Goal: Information Seeking & Learning: Understand process/instructions

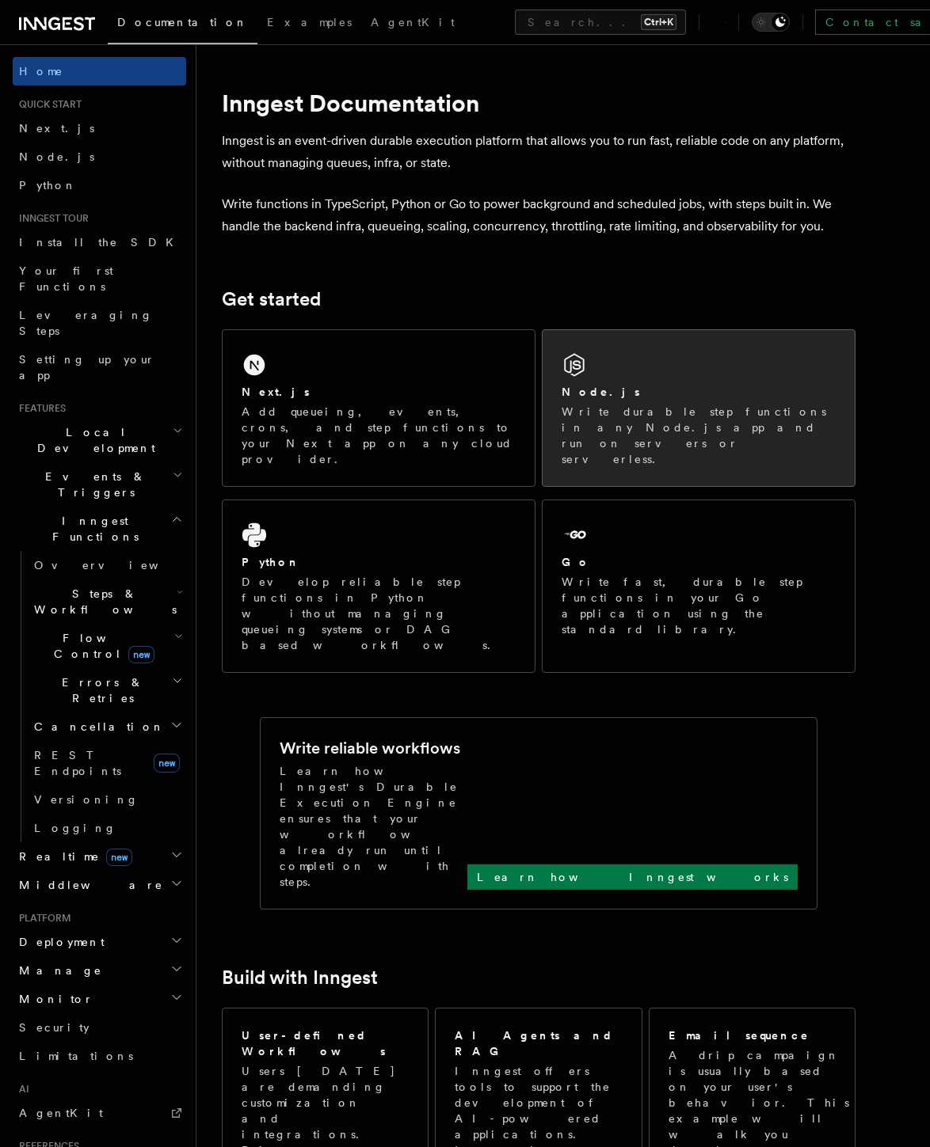
click at [681, 396] on div "Node.js" at bounding box center [698, 392] width 274 height 17
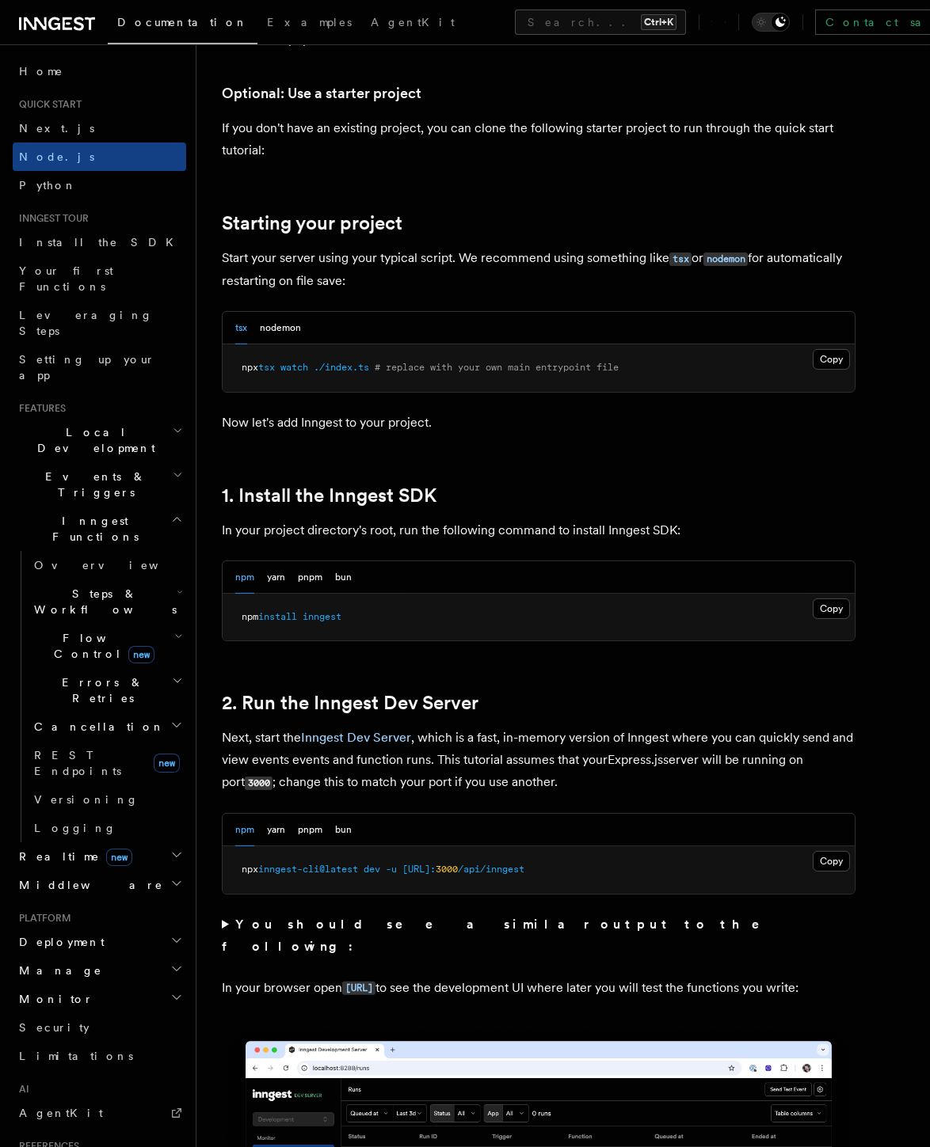
scroll to position [615, 0]
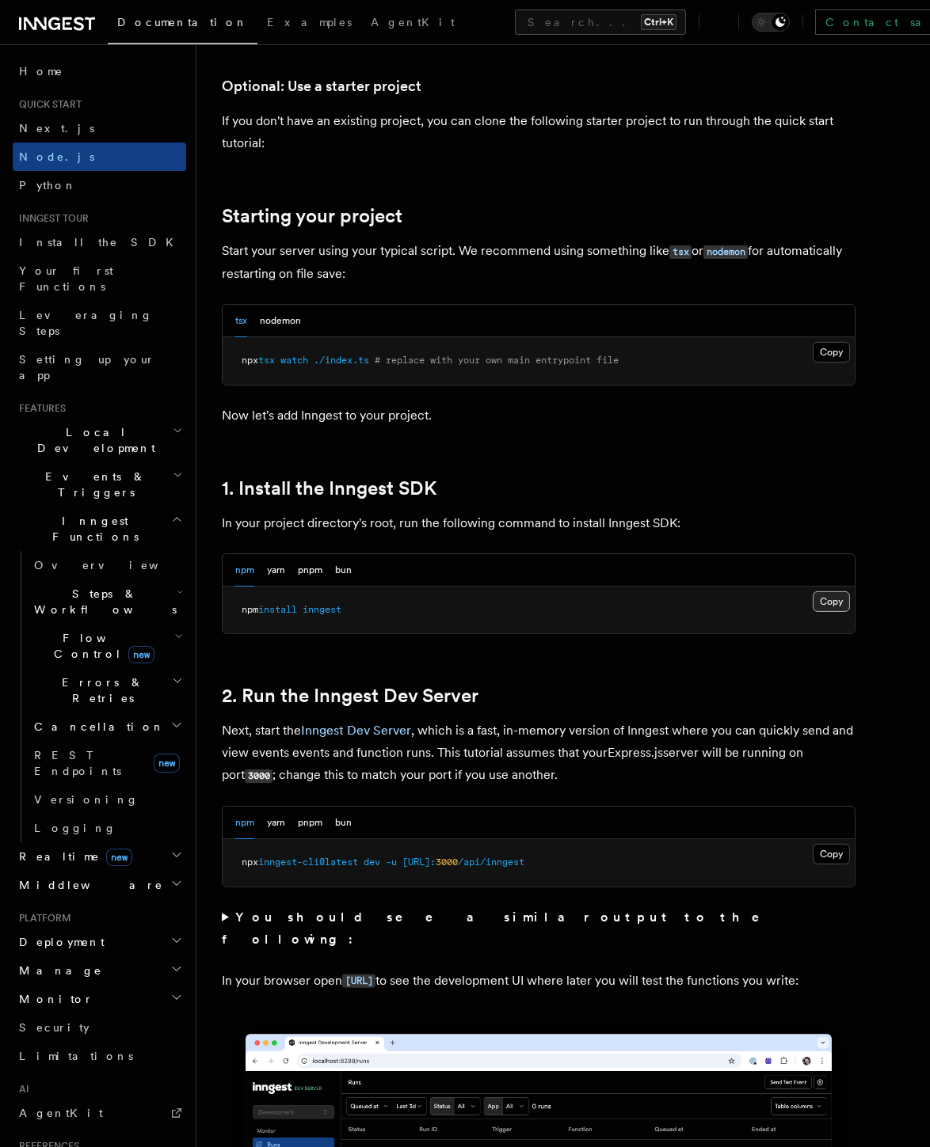
click at [835, 601] on button "Copy Copied" at bounding box center [830, 602] width 37 height 21
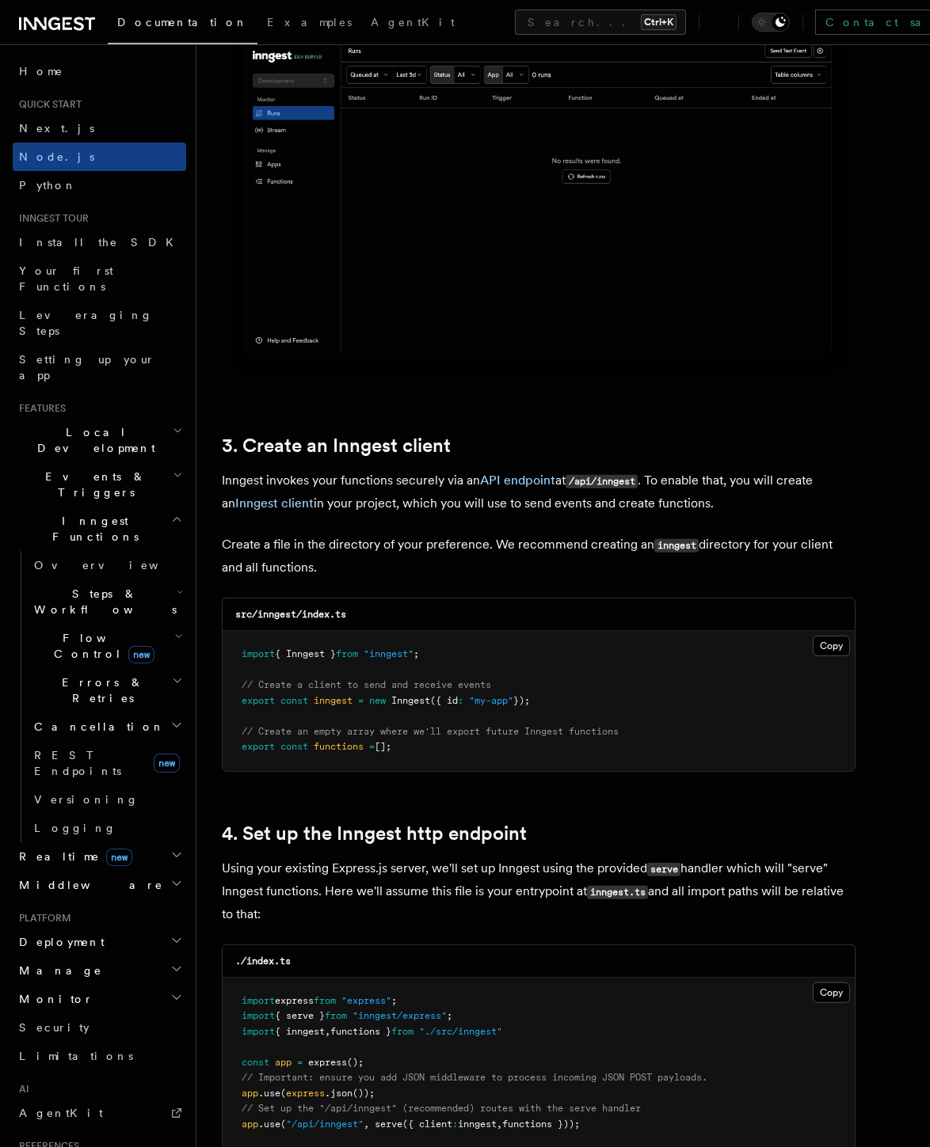
scroll to position [1672, 0]
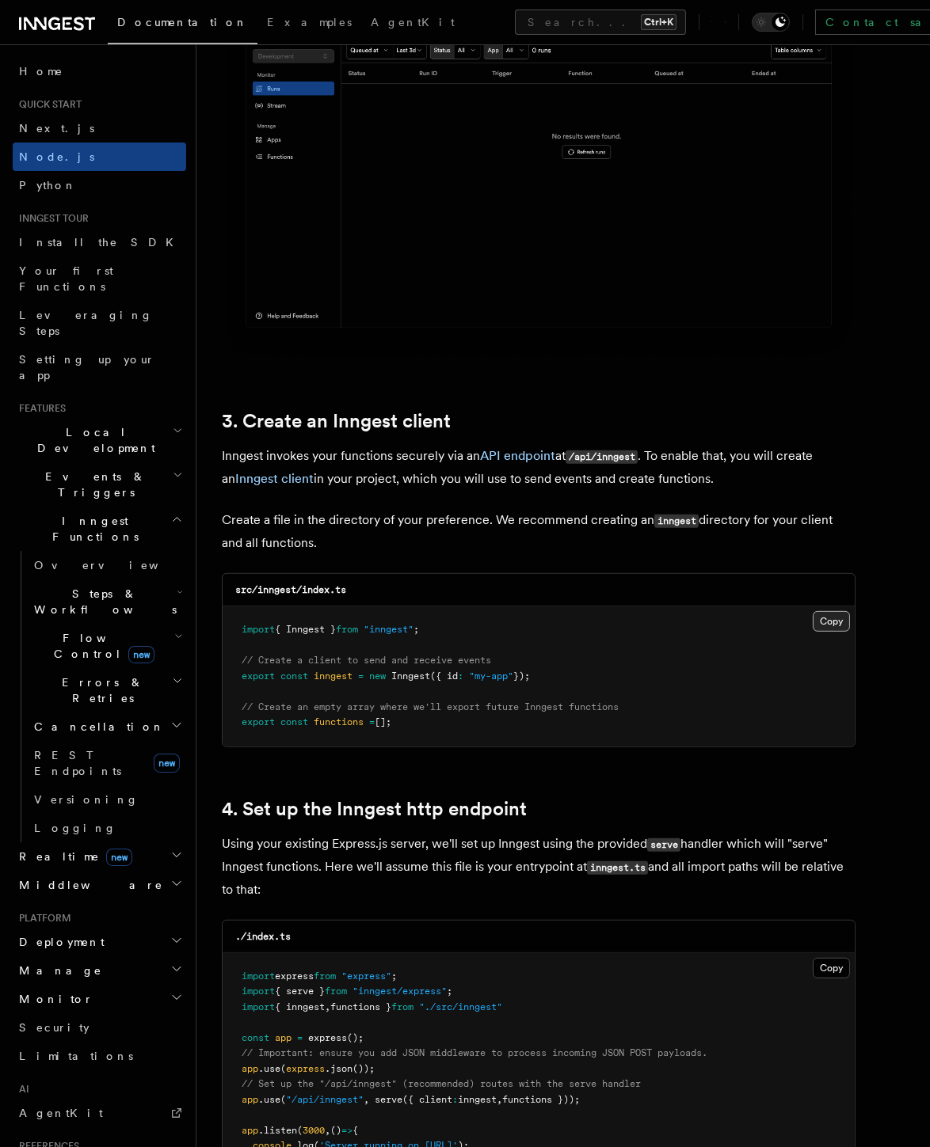
click at [828, 621] on button "Copy Copied" at bounding box center [830, 621] width 37 height 21
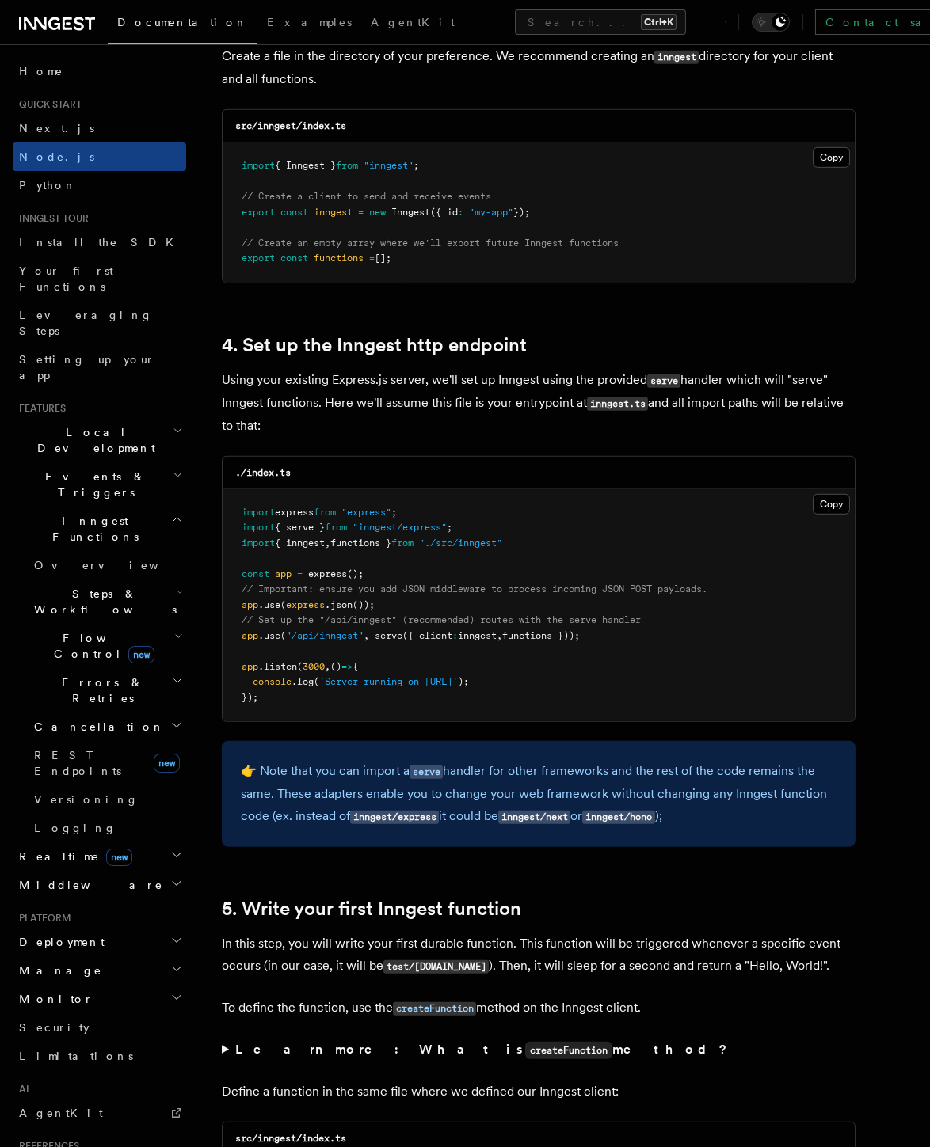
scroll to position [2199, 0]
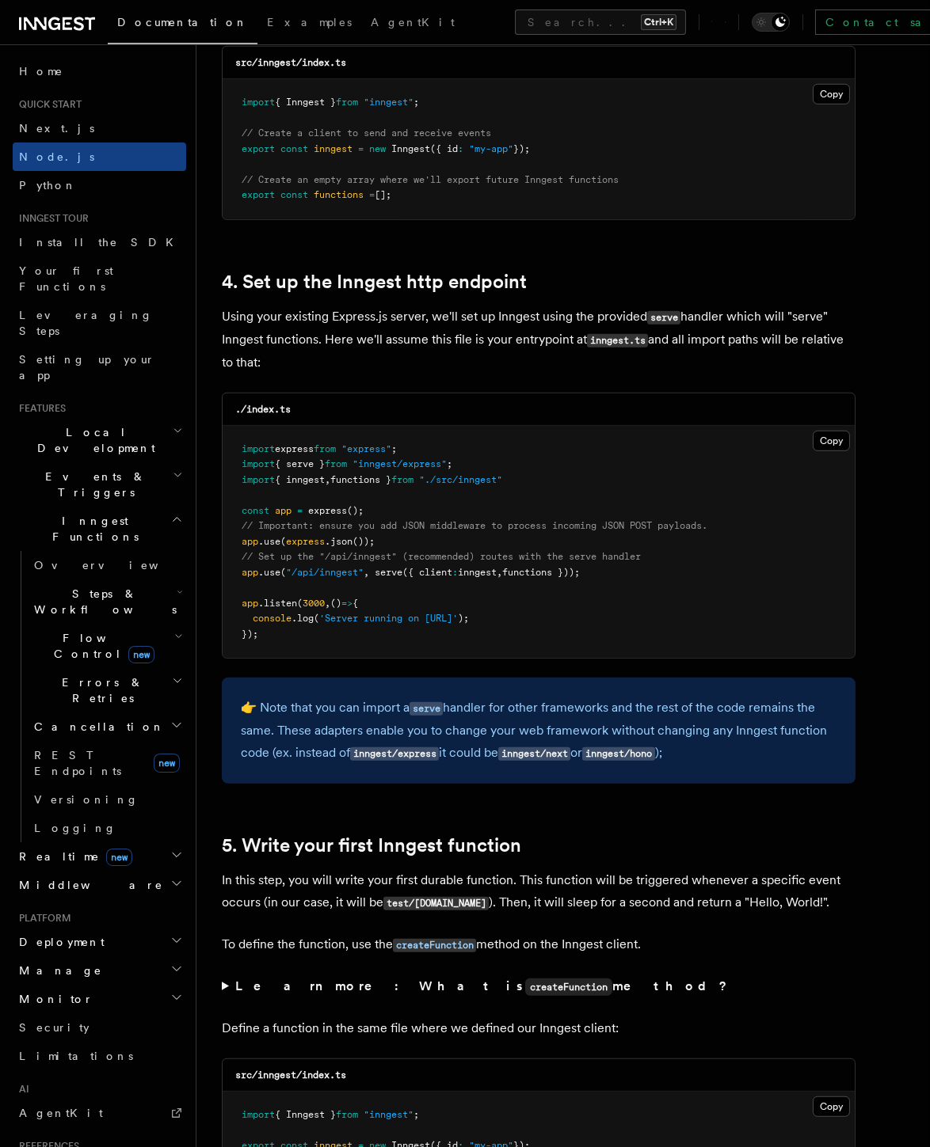
drag, startPoint x: 626, startPoint y: 569, endPoint x: 251, endPoint y: 572, distance: 375.4
click at [235, 573] on pre "import express from "express" ; import { serve } from "inngest/express" ; impor…" at bounding box center [539, 542] width 632 height 233
copy span "app .use ( "/api/inngest" , serve ({ client : inngest , functions }));"
drag, startPoint x: 474, startPoint y: 460, endPoint x: 239, endPoint y: 464, distance: 235.2
click at [239, 464] on pre "import express from "express" ; import { serve } from "inngest/express" ; impor…" at bounding box center [539, 542] width 632 height 233
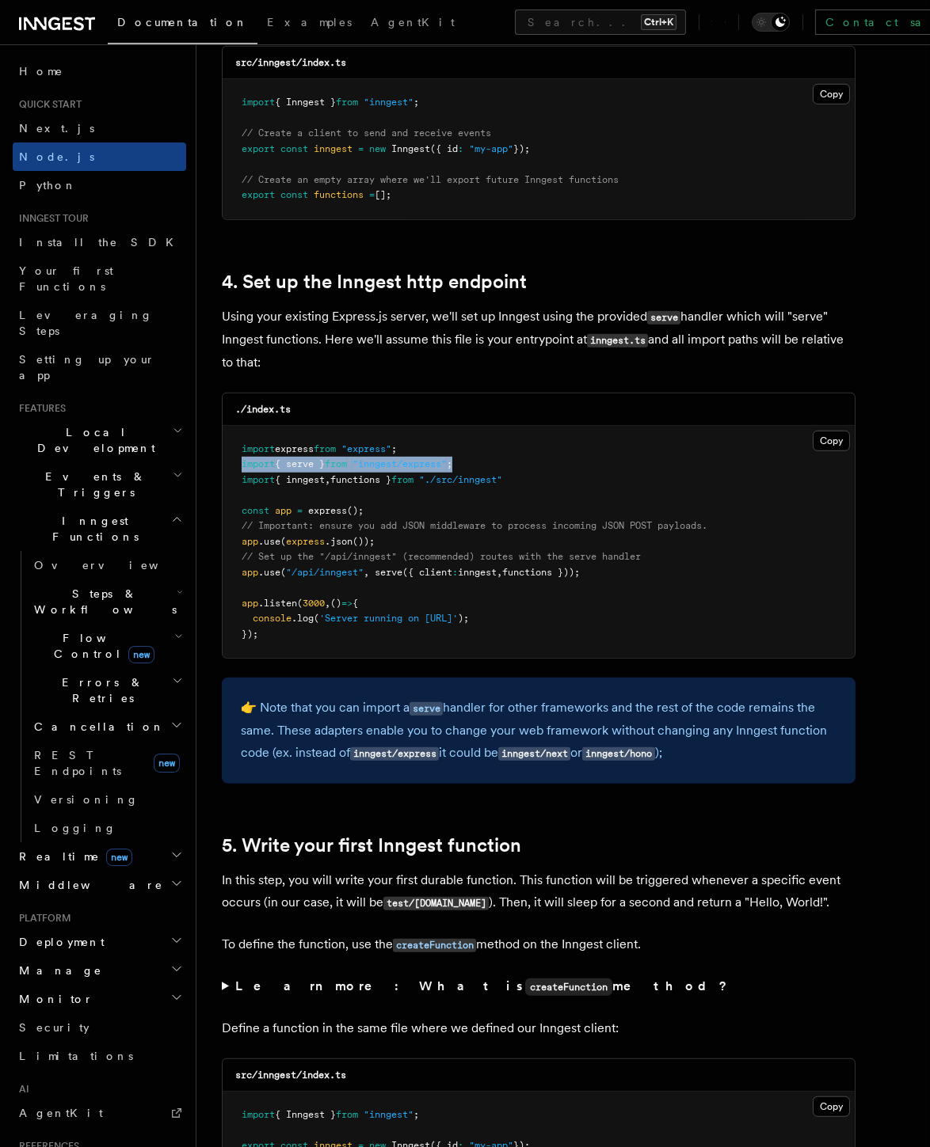
copy span "import { serve } from "inngest/express" ;"
